Goal: Transaction & Acquisition: Purchase product/service

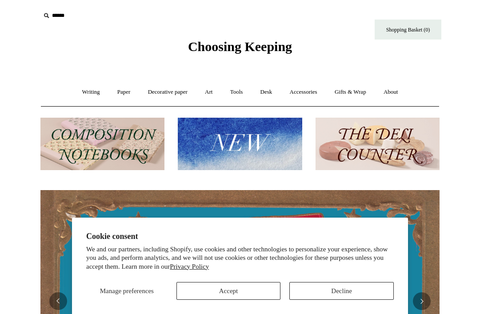
click at [337, 287] on button "Decline" at bounding box center [341, 291] width 104 height 18
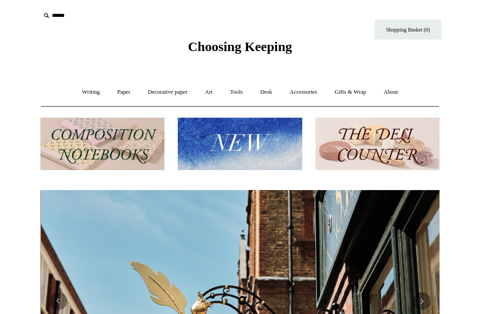
scroll to position [0, 399]
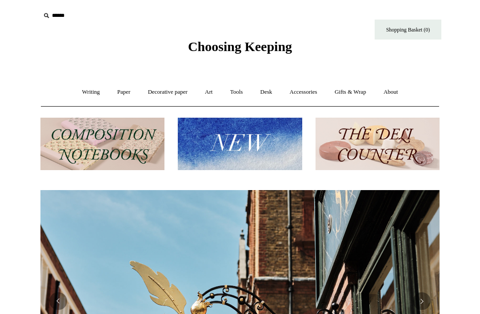
click at [56, 20] on input "text" at bounding box center [94, 16] width 109 height 16
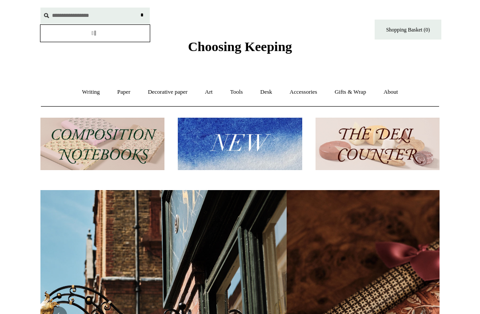
scroll to position [0, 41]
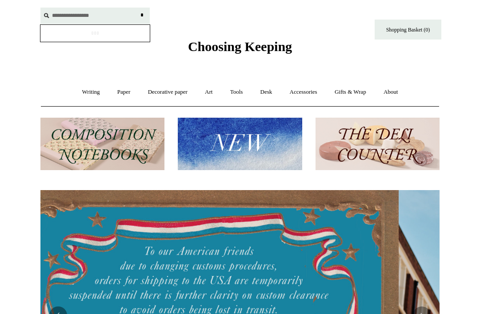
type input "**********"
click at [142, 15] on input "*" at bounding box center [141, 16] width 9 height 16
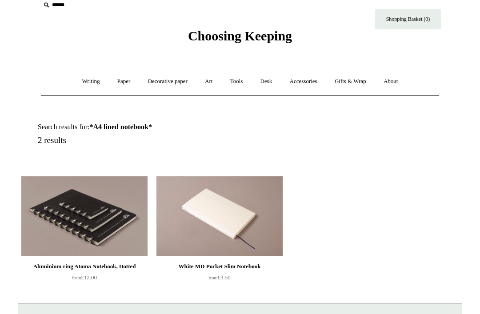
scroll to position [6, 0]
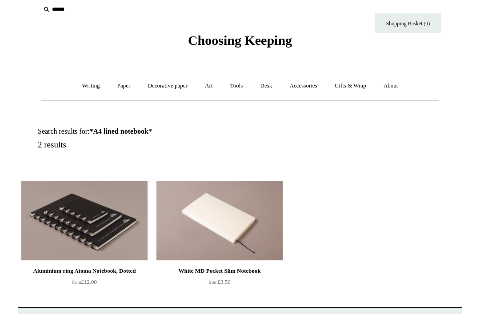
click at [84, 86] on link "Writing +" at bounding box center [91, 86] width 34 height 24
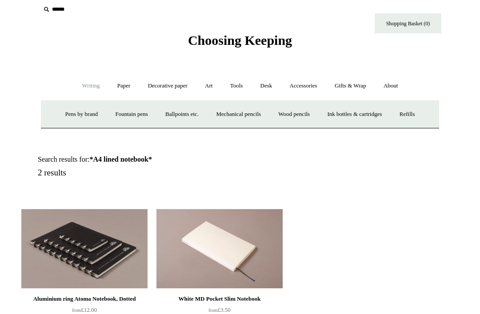
click at [123, 86] on link "Paper +" at bounding box center [123, 86] width 29 height 24
click at [108, 119] on link "Notebooks +" at bounding box center [115, 115] width 41 height 24
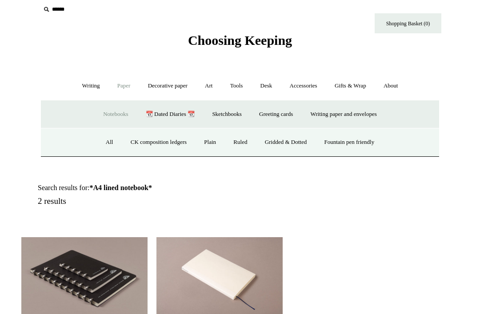
click at [238, 141] on link "Ruled" at bounding box center [240, 143] width 30 height 24
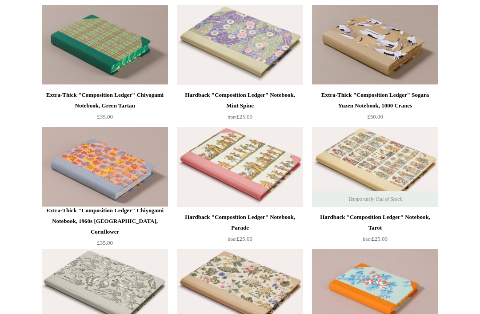
scroll to position [967, 0]
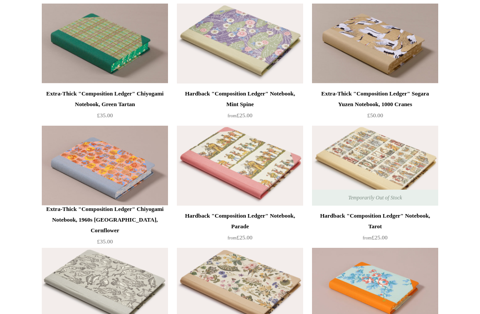
click at [227, 153] on img at bounding box center [240, 166] width 126 height 80
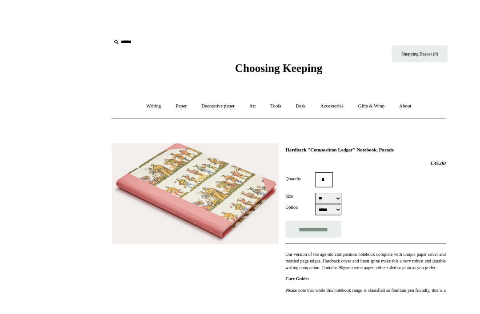
scroll to position [15, 0]
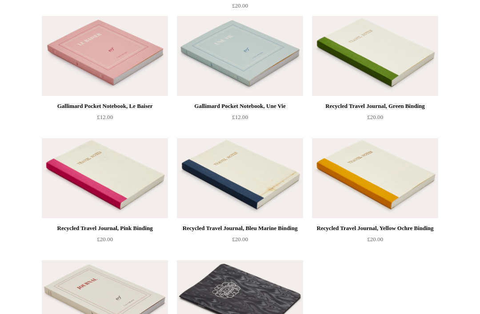
scroll to position [1557, 0]
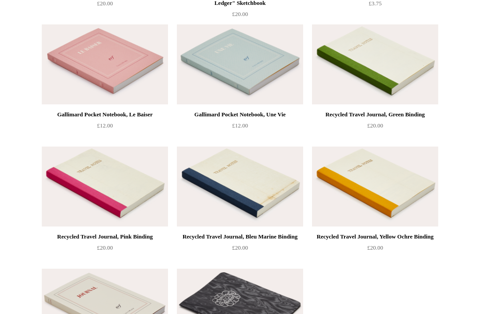
click at [88, 61] on img at bounding box center [105, 64] width 126 height 80
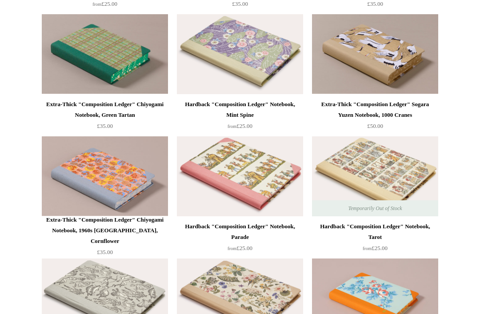
scroll to position [956, 0]
click at [105, 160] on img at bounding box center [105, 176] width 126 height 80
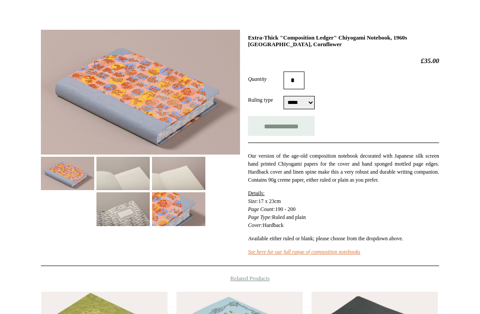
scroll to position [107, 0]
click at [125, 162] on img at bounding box center [122, 172] width 53 height 33
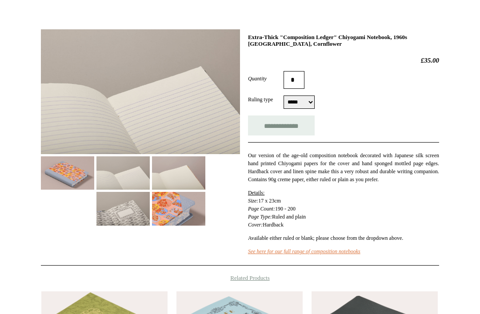
click at [168, 202] on img at bounding box center [178, 208] width 53 height 33
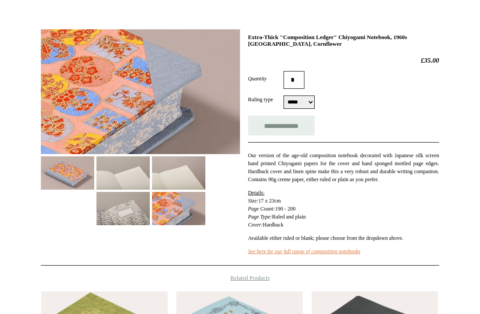
click at [77, 173] on img at bounding box center [67, 172] width 53 height 33
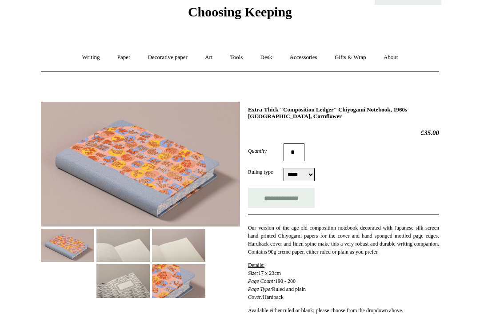
scroll to position [0, 0]
